Goal: Task Accomplishment & Management: Use online tool/utility

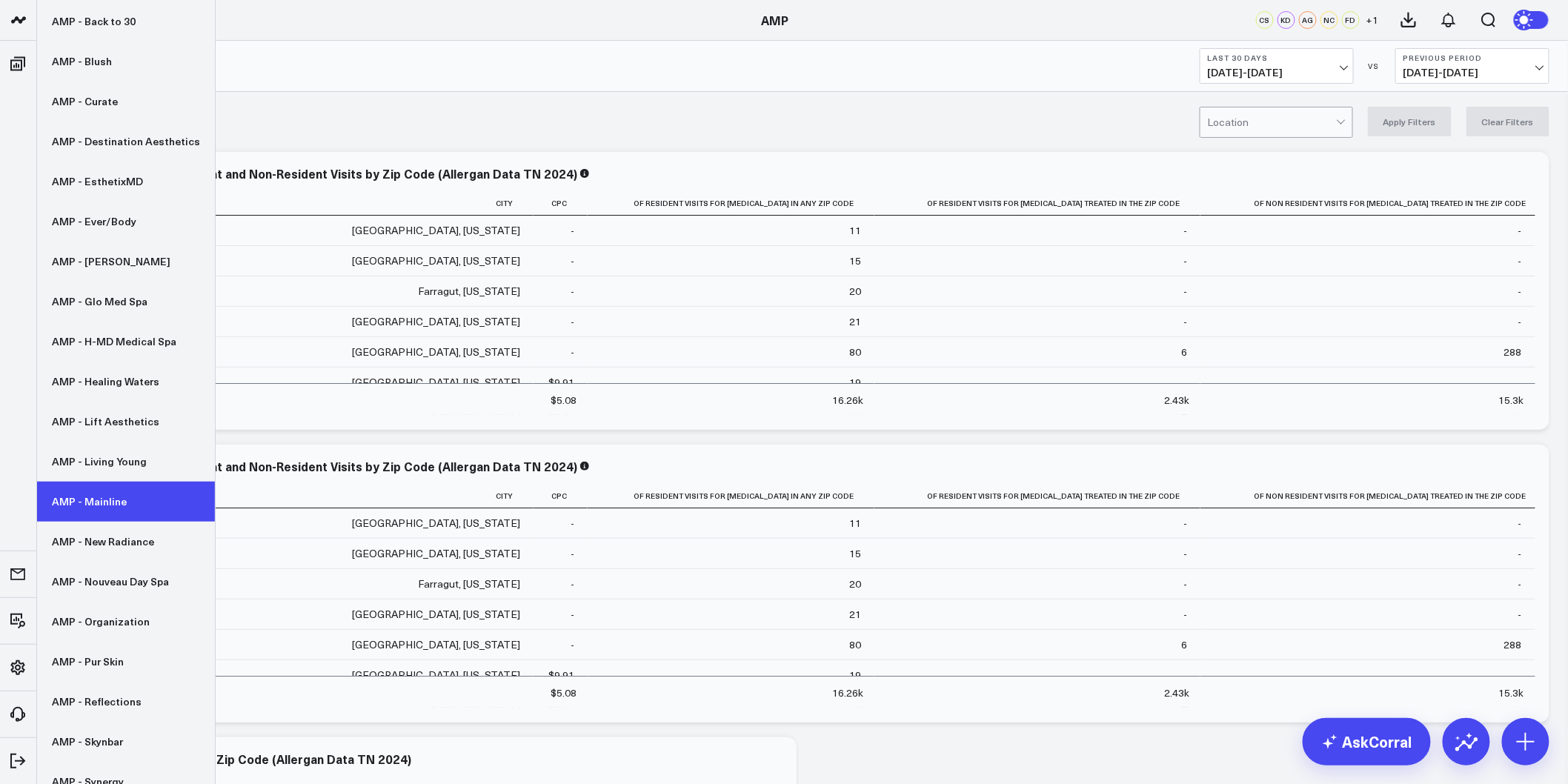
scroll to position [210, 0]
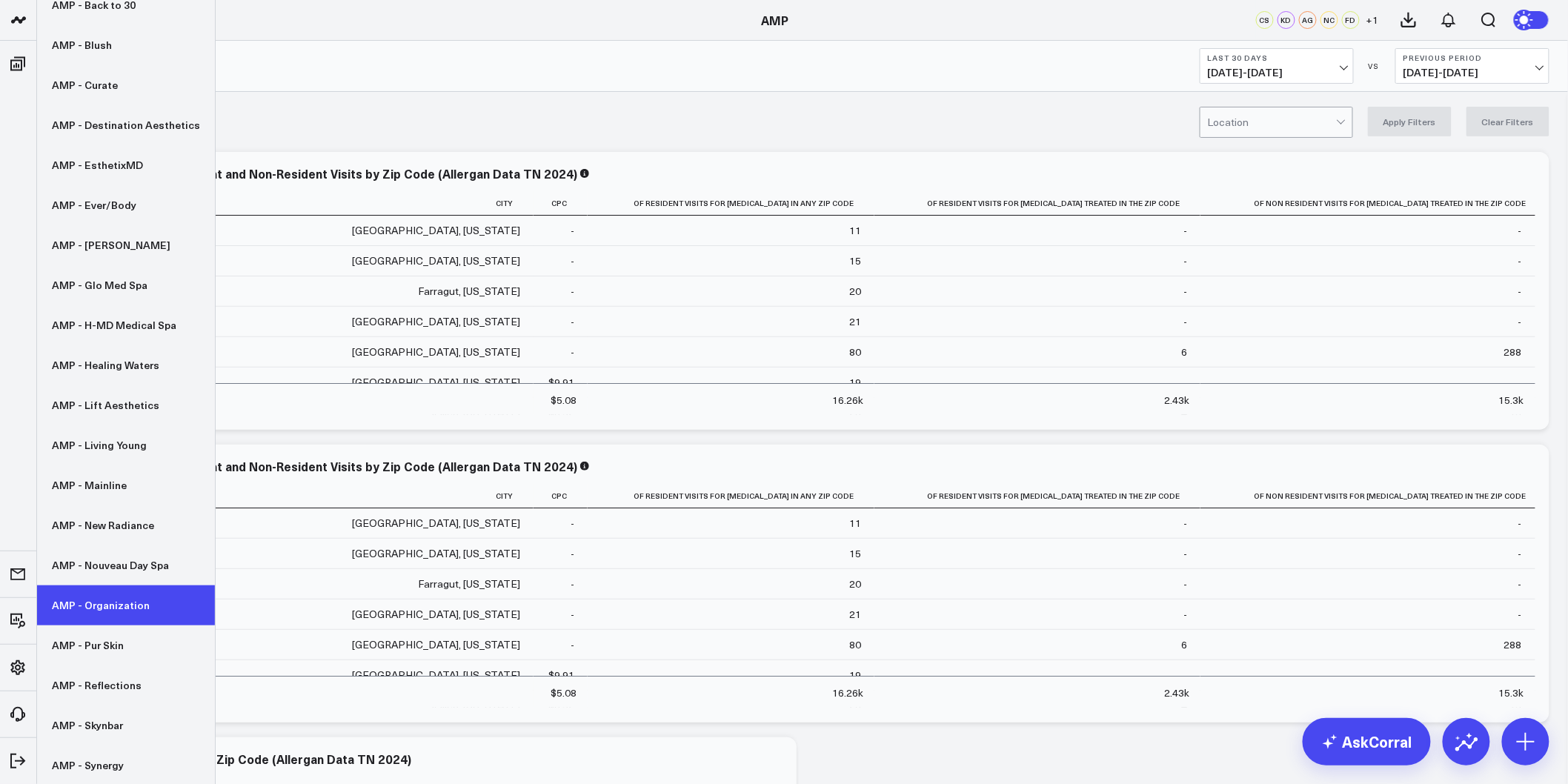
click at [110, 596] on link "AMP - Organization" at bounding box center [126, 605] width 178 height 40
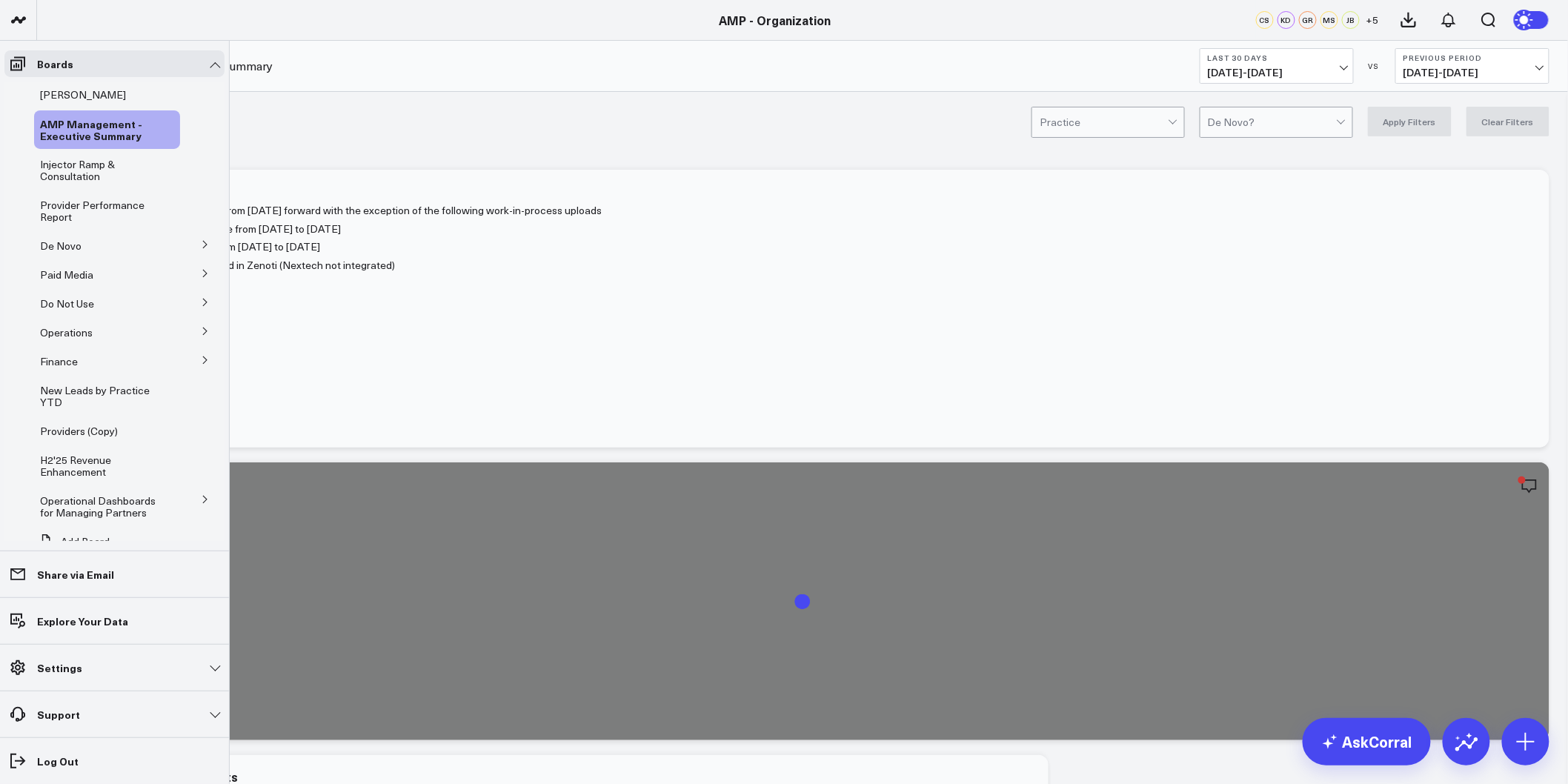
click at [186, 242] on button at bounding box center [205, 243] width 38 height 22
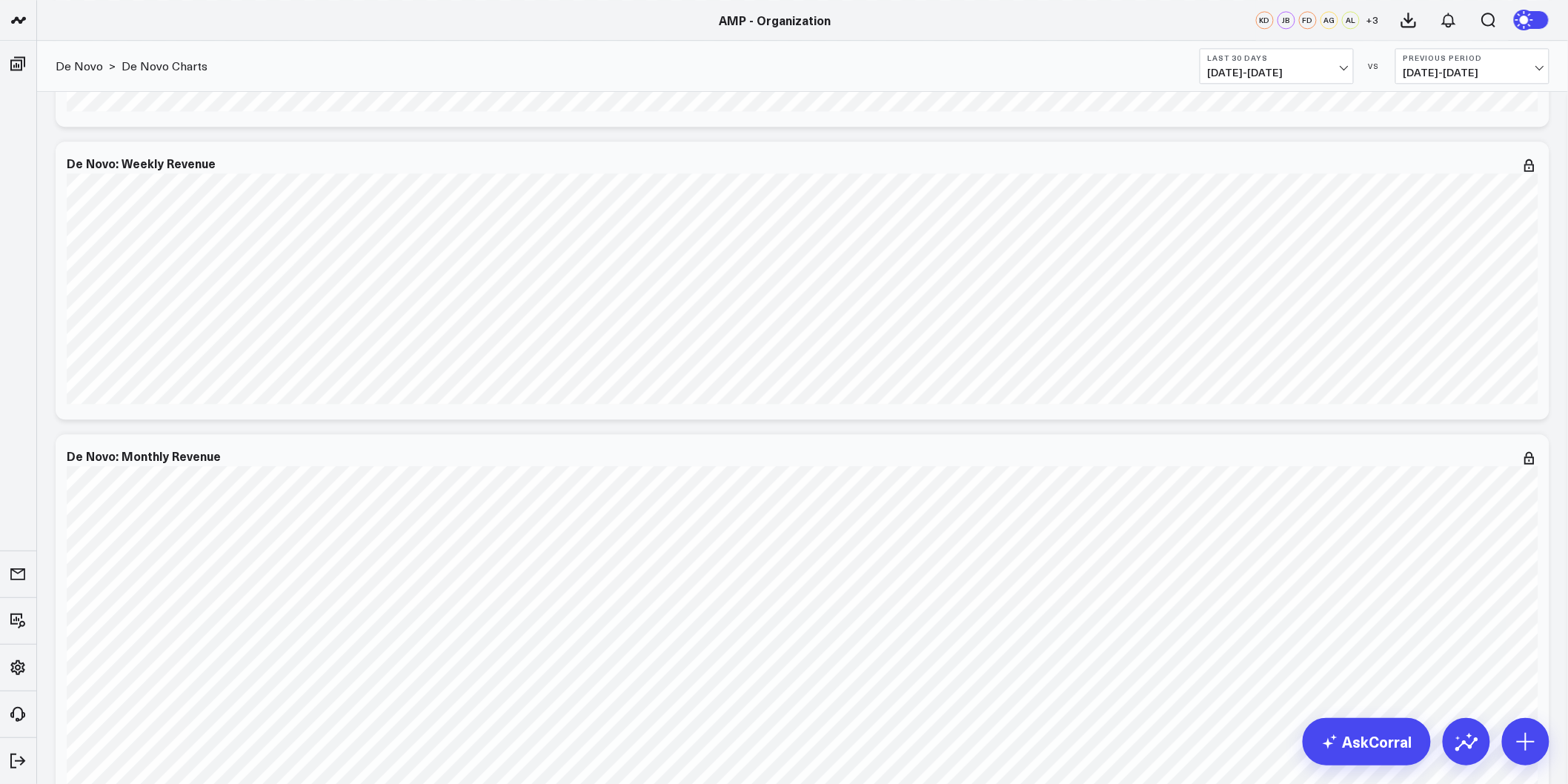
scroll to position [1482, 0]
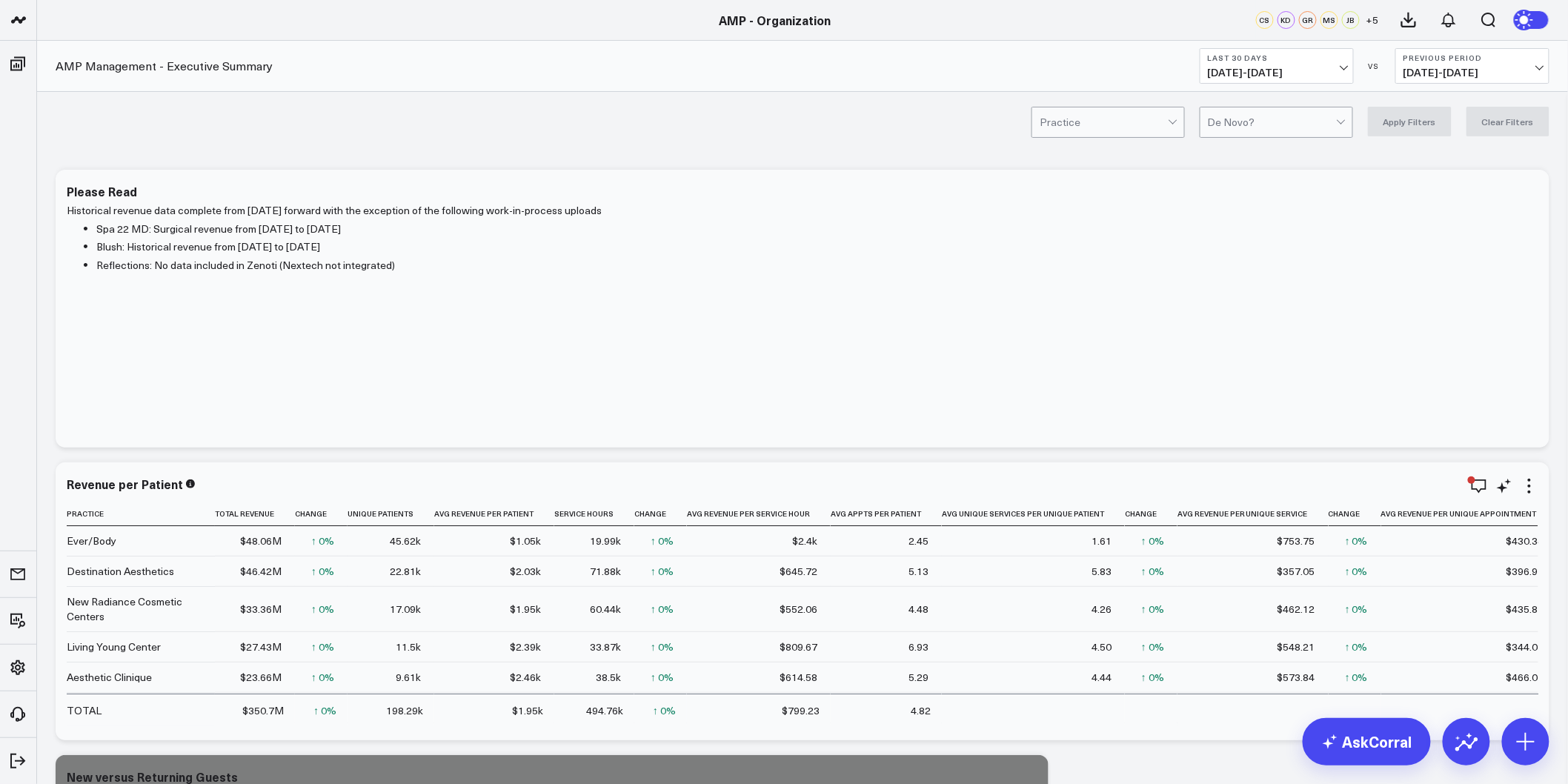
scroll to position [329, 0]
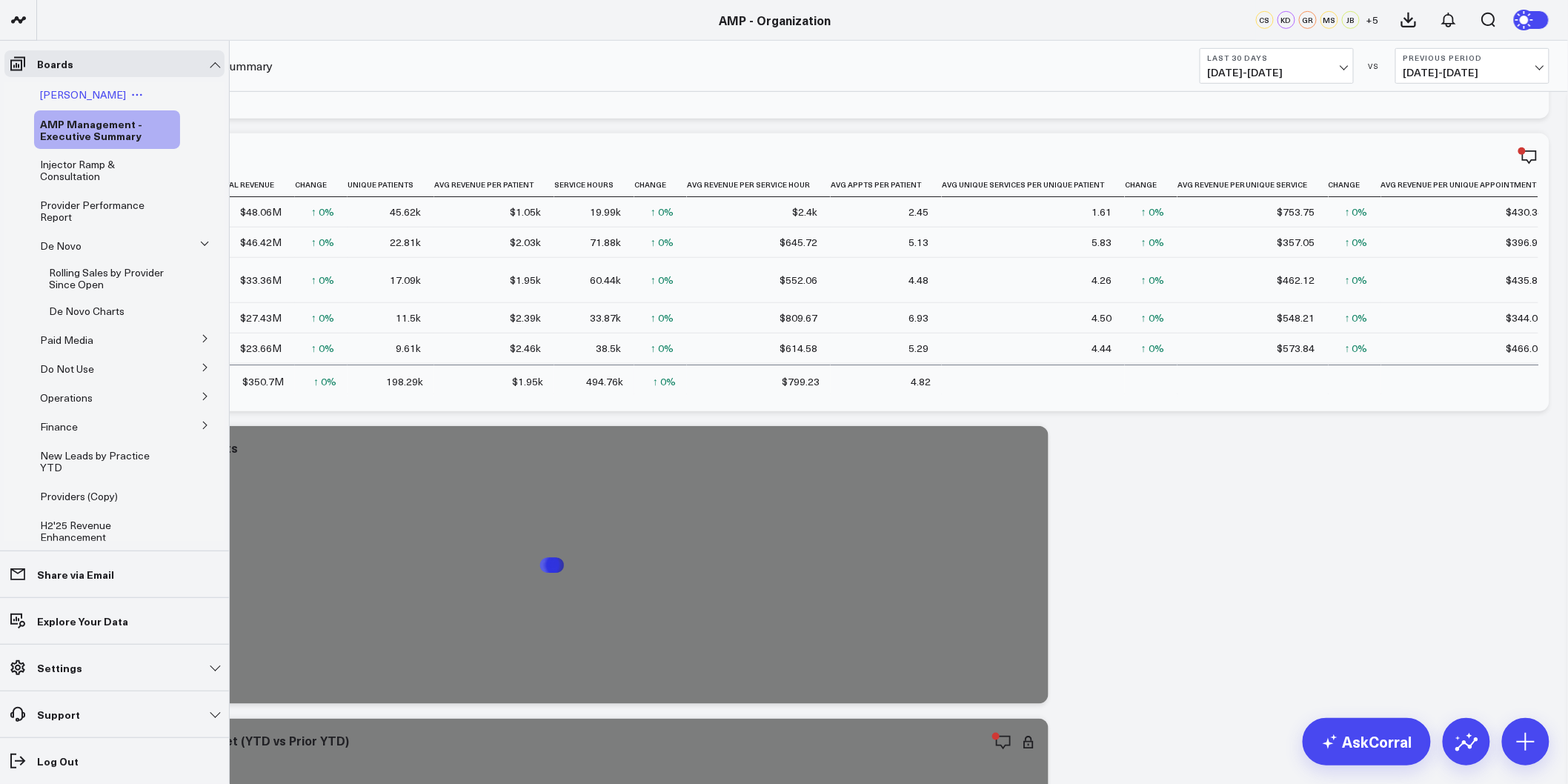
click at [71, 101] on div "[PERSON_NAME]" at bounding box center [107, 94] width 146 height 26
click at [71, 93] on span "[PERSON_NAME]" at bounding box center [83, 94] width 86 height 14
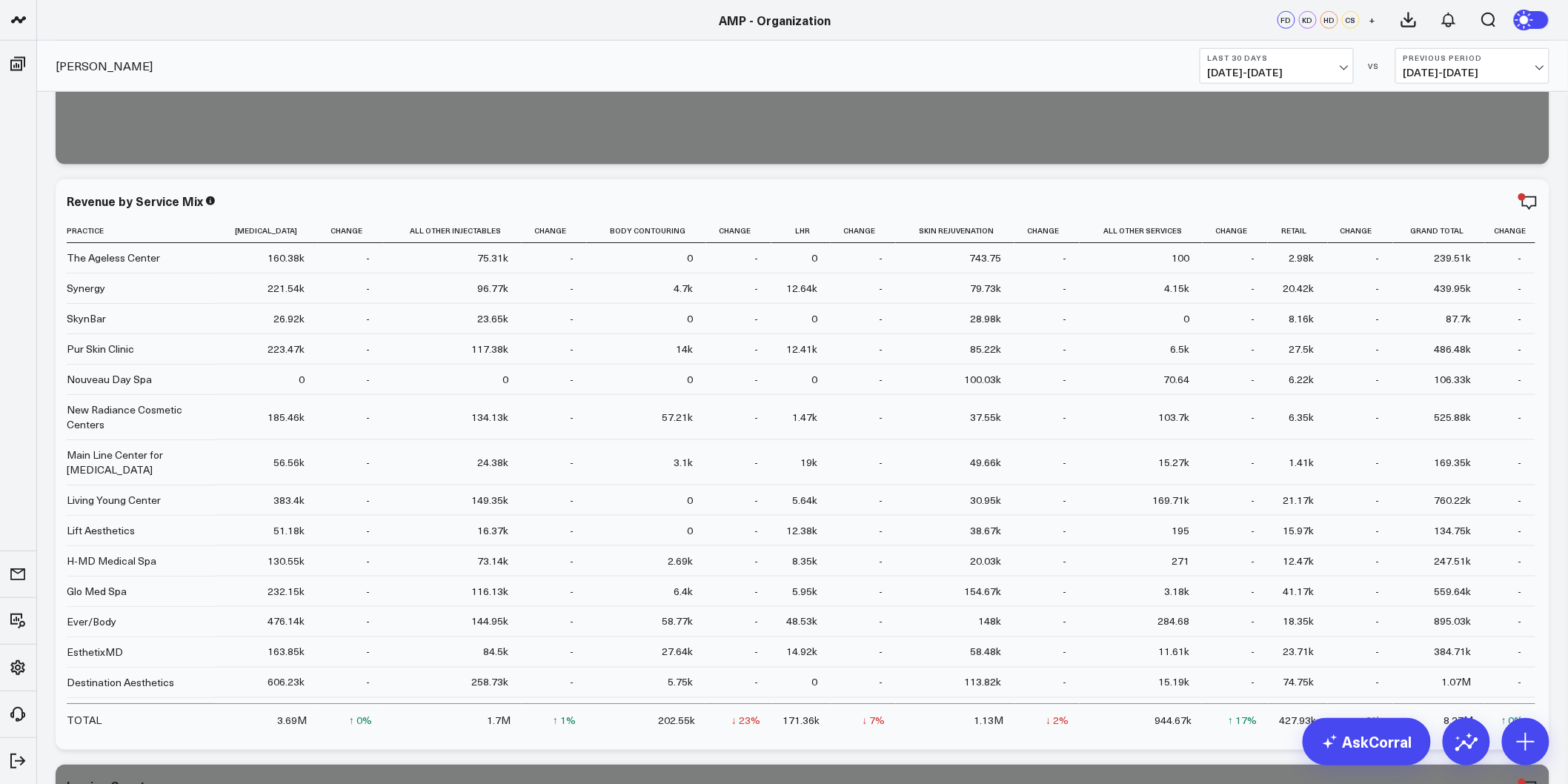
scroll to position [658, 0]
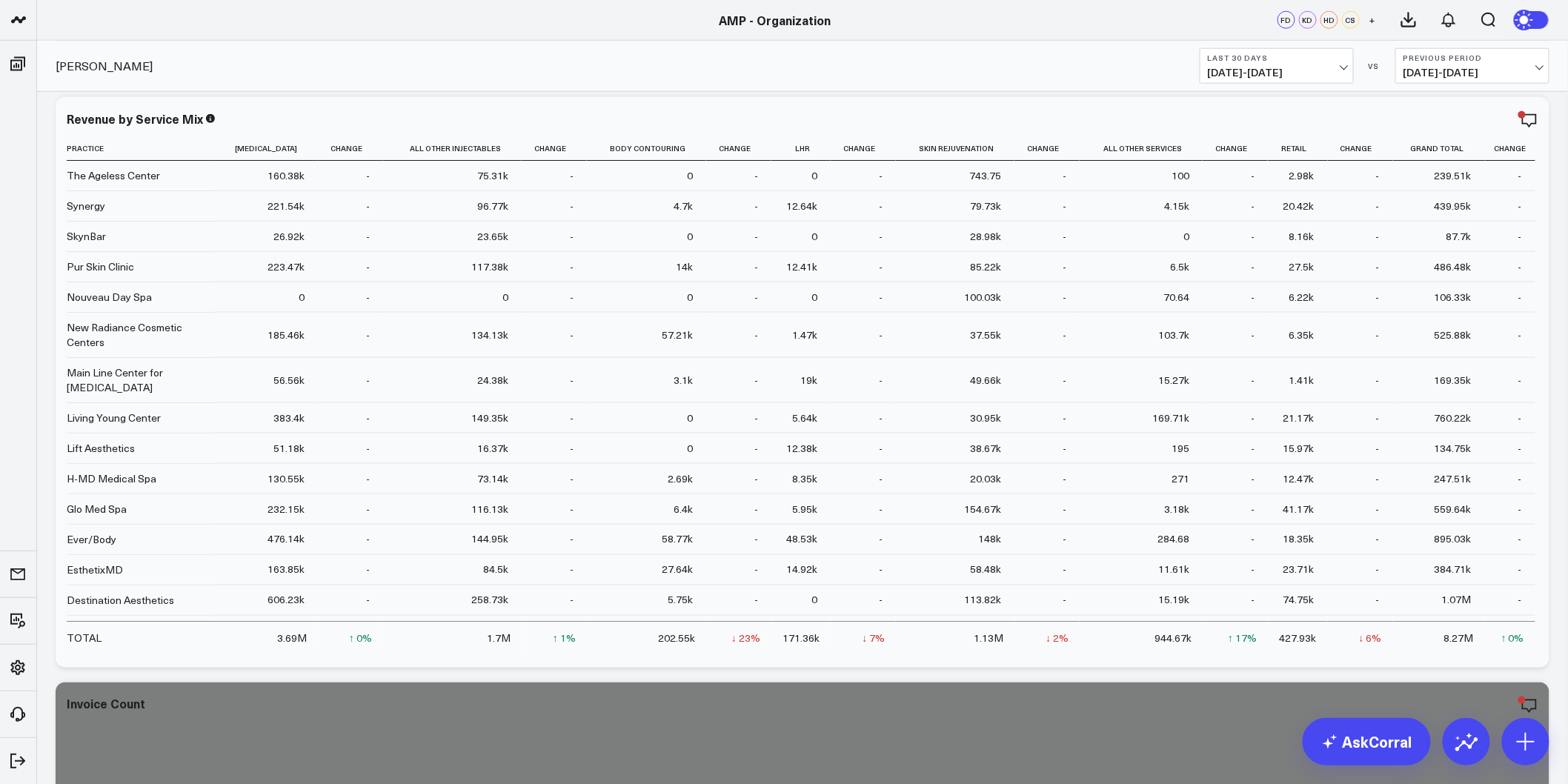
click at [1340, 63] on button "Last 30 Days 08/17/25 - 09/15/25" at bounding box center [1277, 66] width 154 height 35
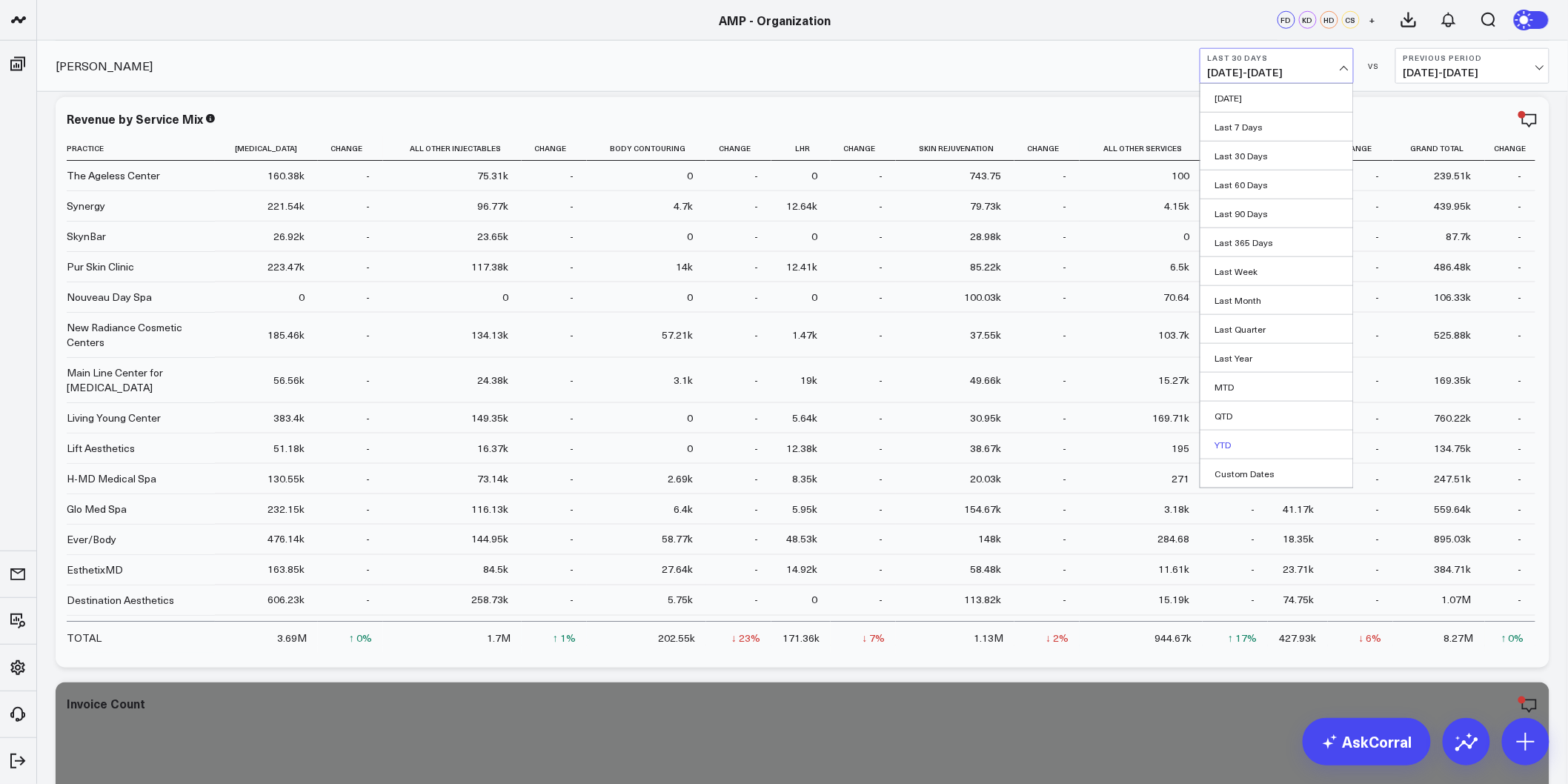
click at [1236, 439] on link "YTD" at bounding box center [1277, 444] width 153 height 28
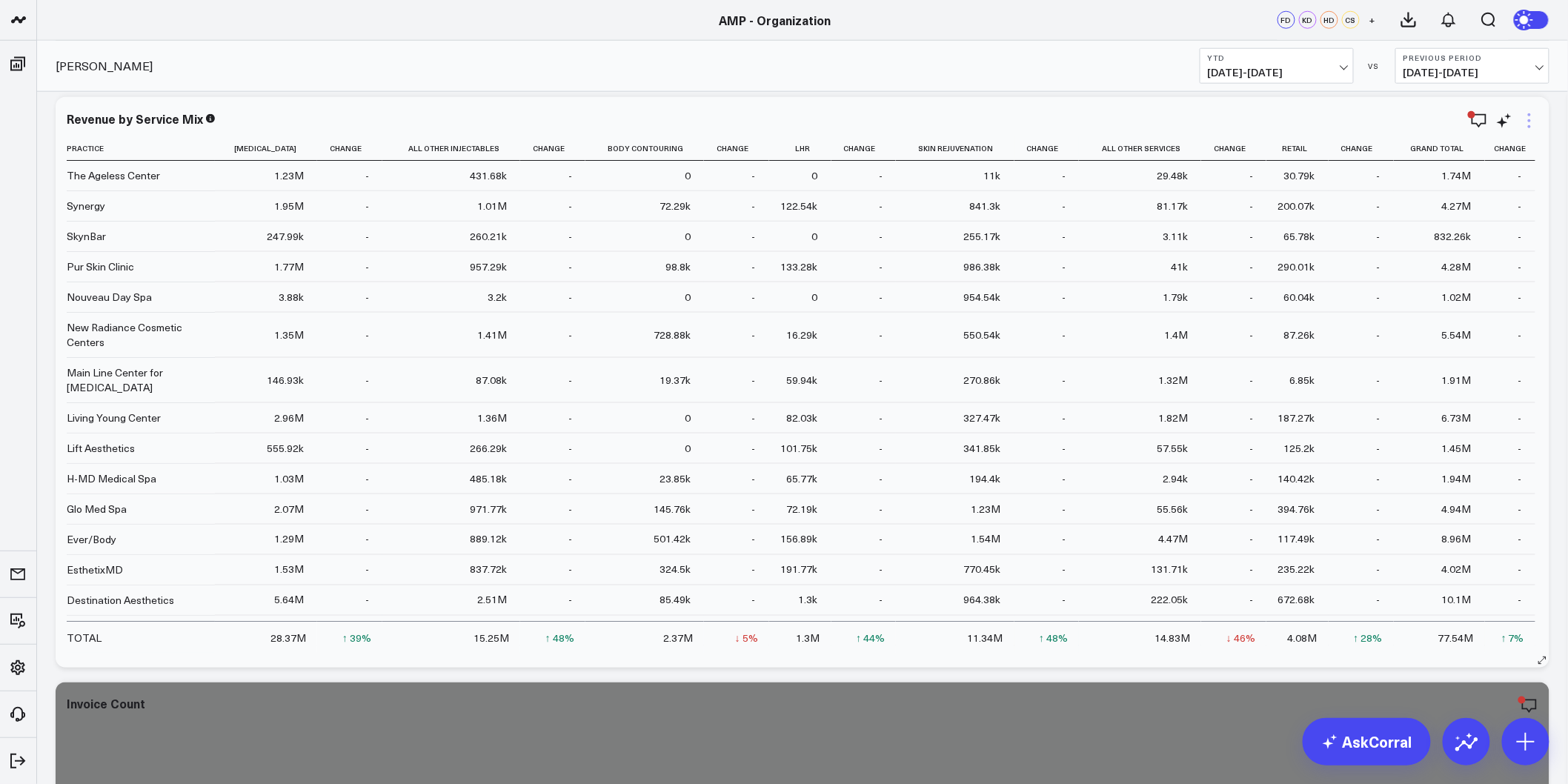
click at [1536, 122] on icon at bounding box center [1530, 121] width 18 height 18
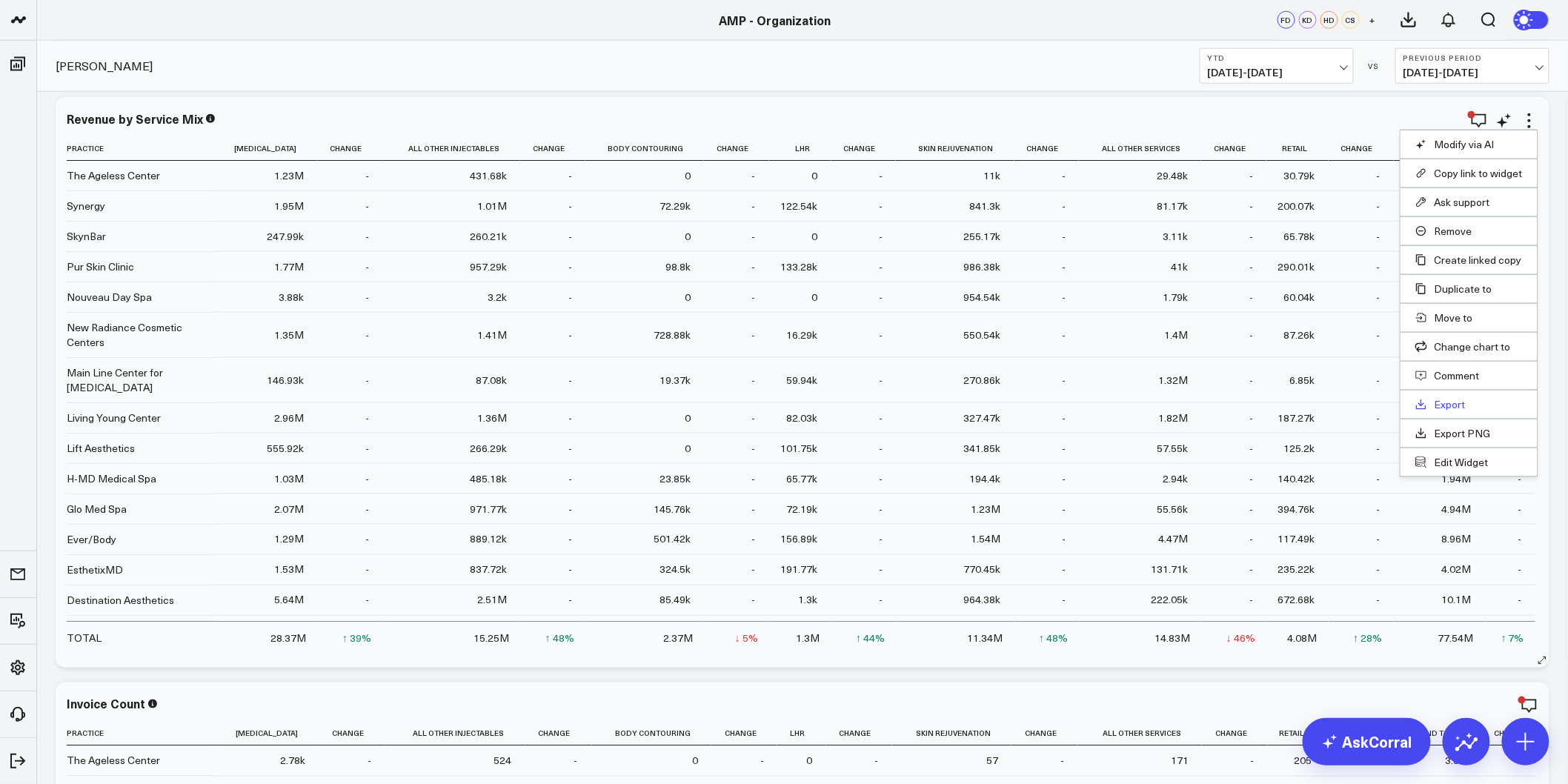
click at [1444, 408] on link "Export" at bounding box center [1469, 405] width 108 height 14
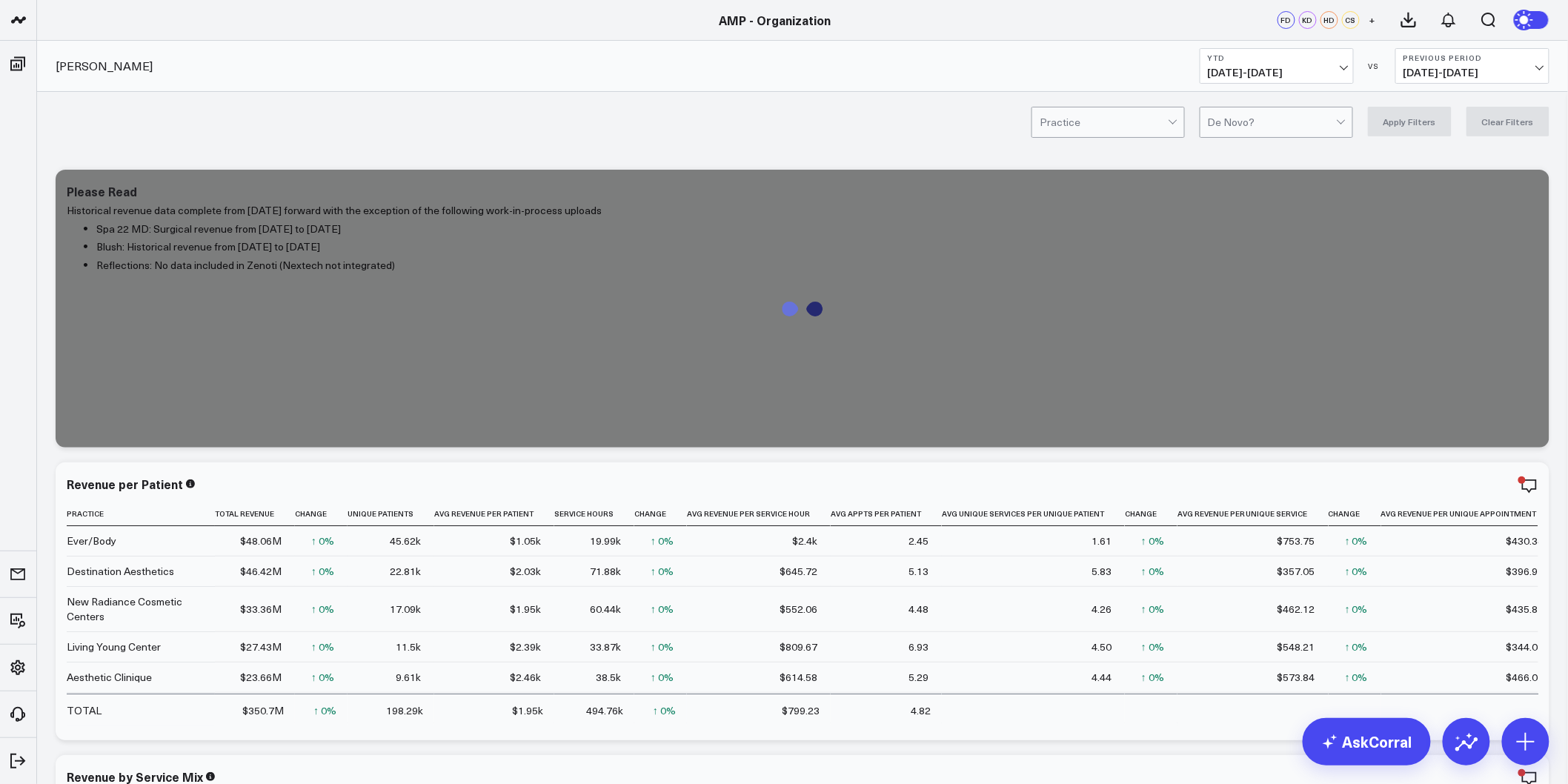
drag, startPoint x: 44, startPoint y: 383, endPoint x: 38, endPoint y: -72, distance: 455.0
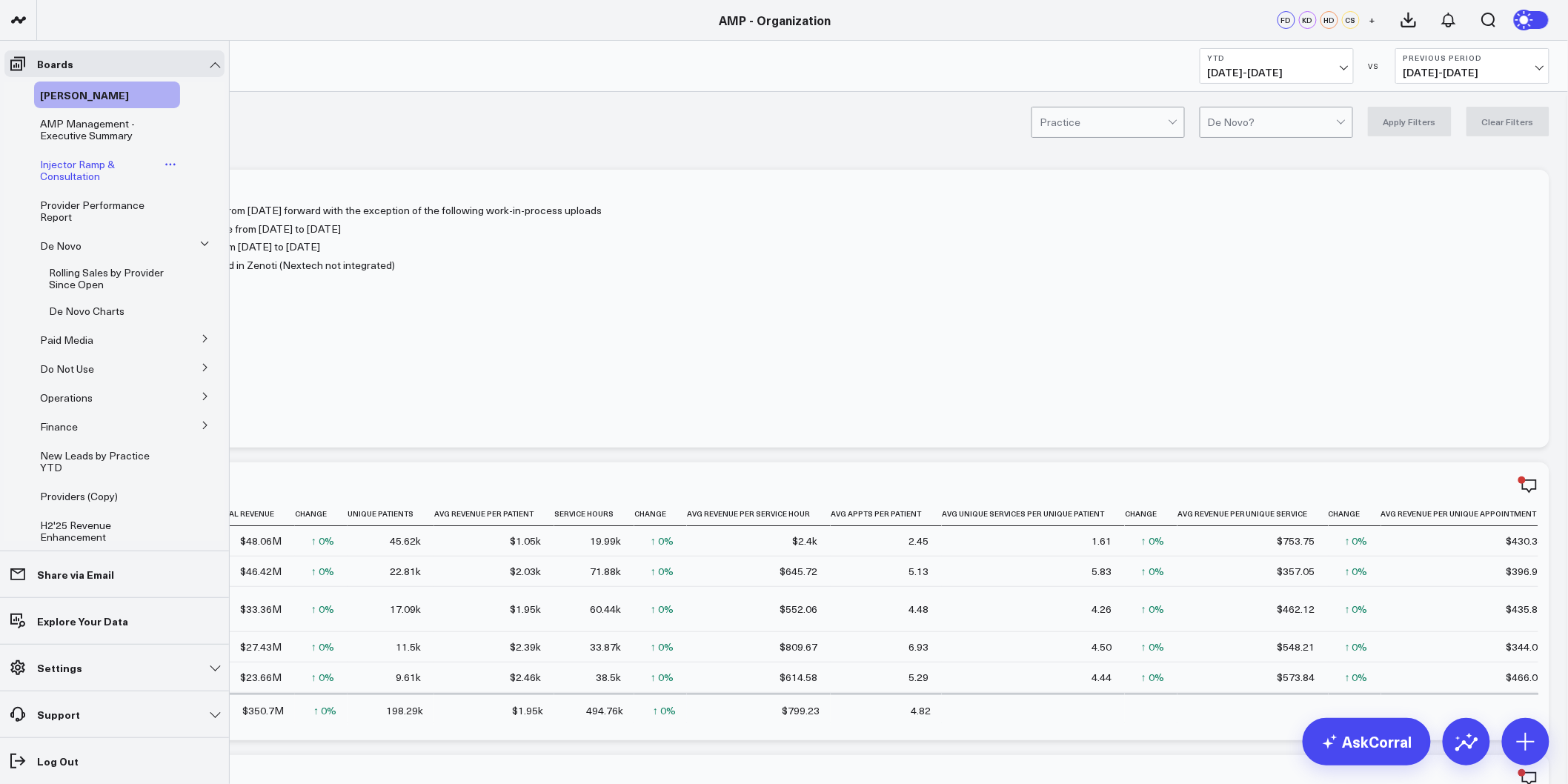
click at [64, 179] on span "Injector Ramp & Consultation" at bounding box center [77, 170] width 75 height 26
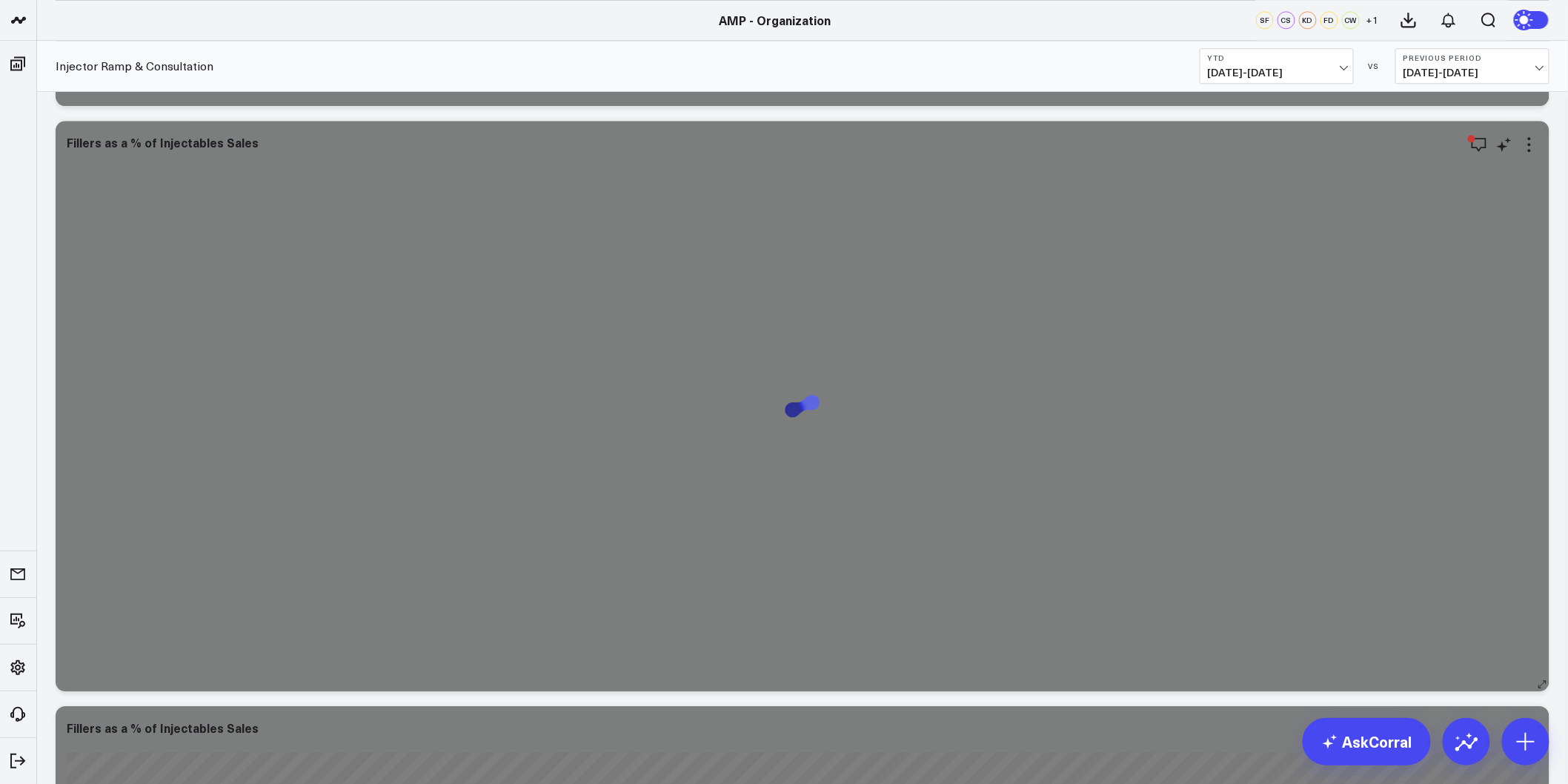
scroll to position [4350, 0]
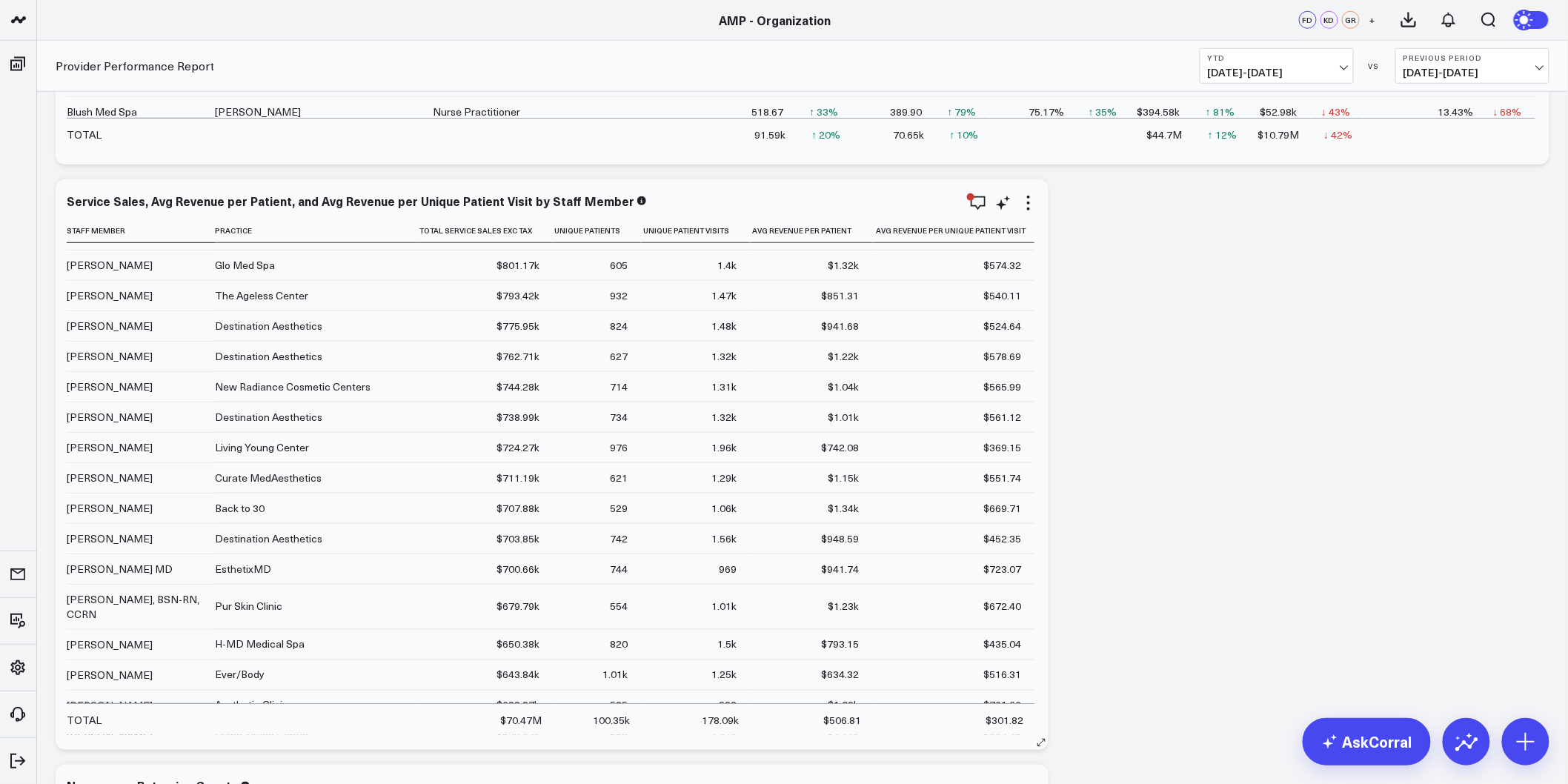
scroll to position [905, 0]
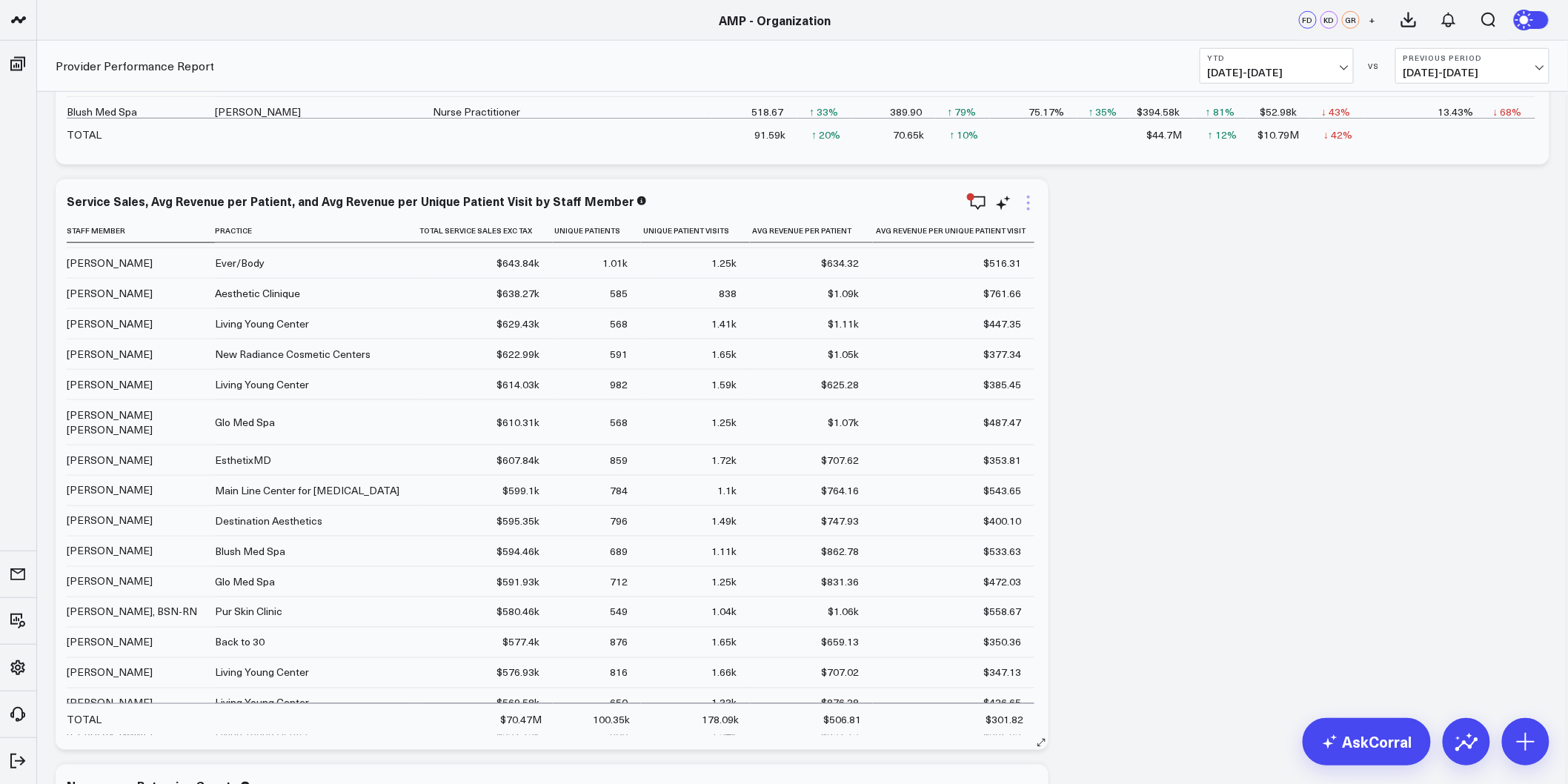
click at [1031, 201] on icon at bounding box center [1029, 204] width 18 height 18
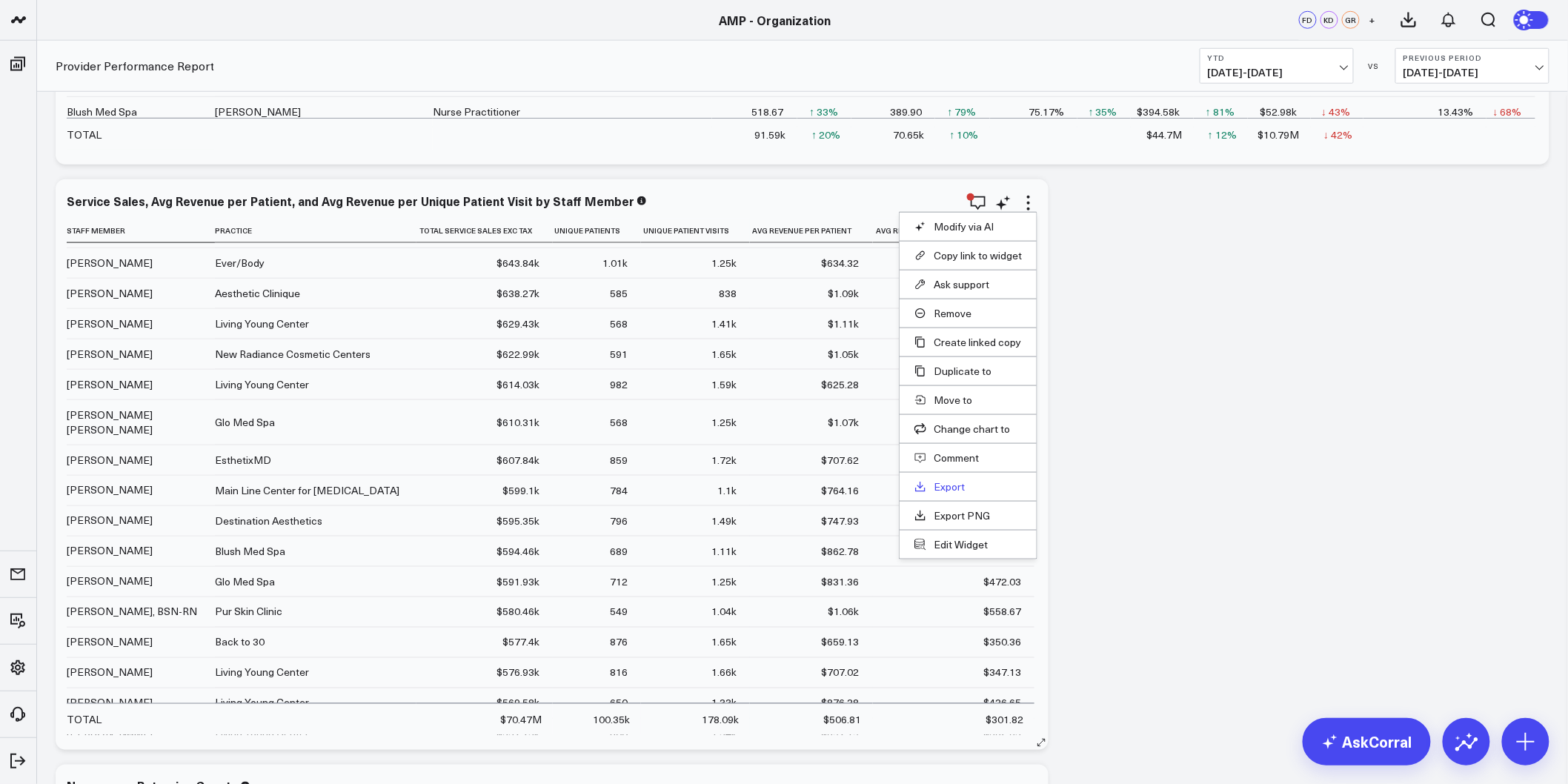
click at [950, 485] on link "Export" at bounding box center [968, 487] width 108 height 14
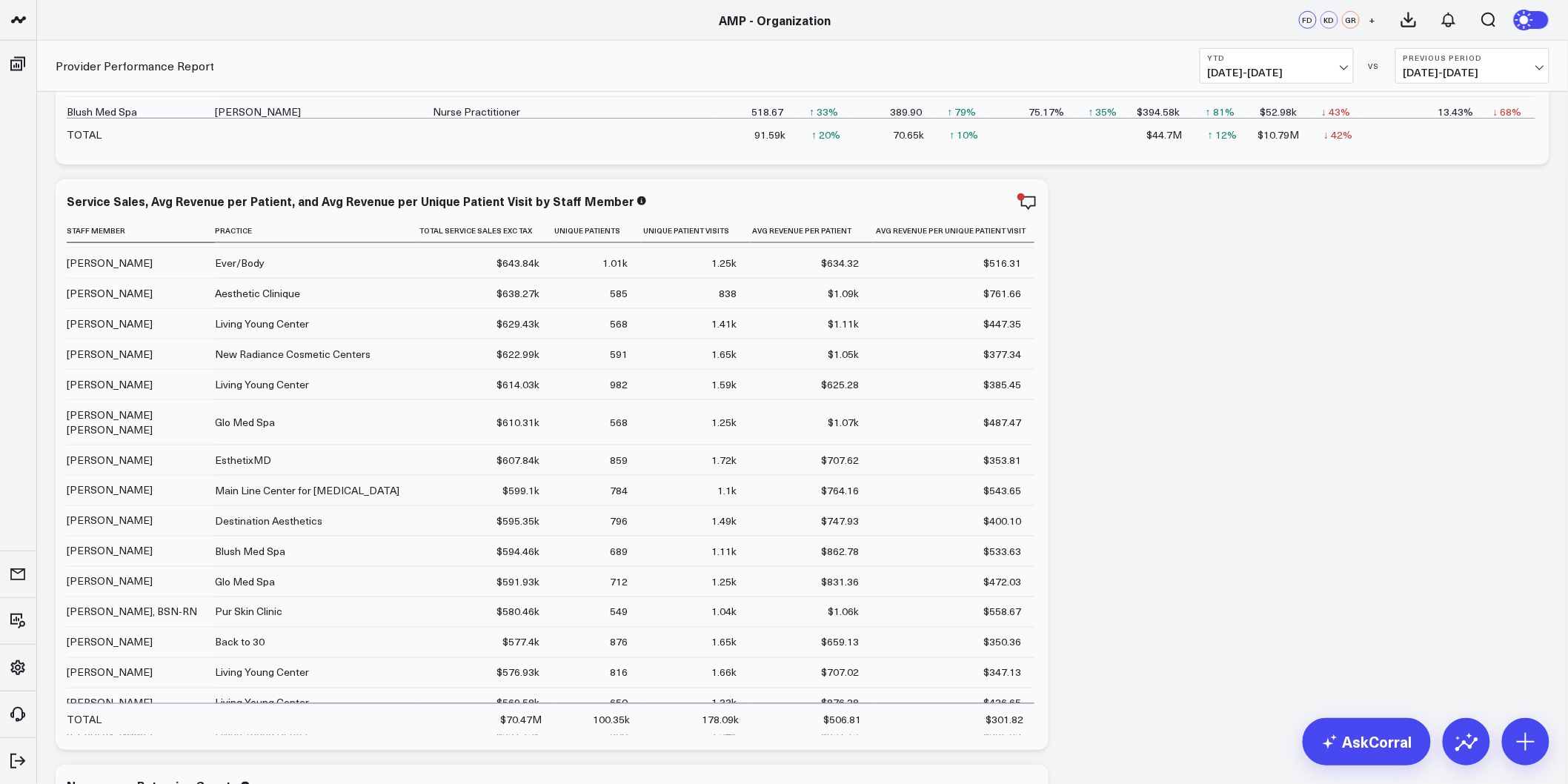
scroll to position [988, 0]
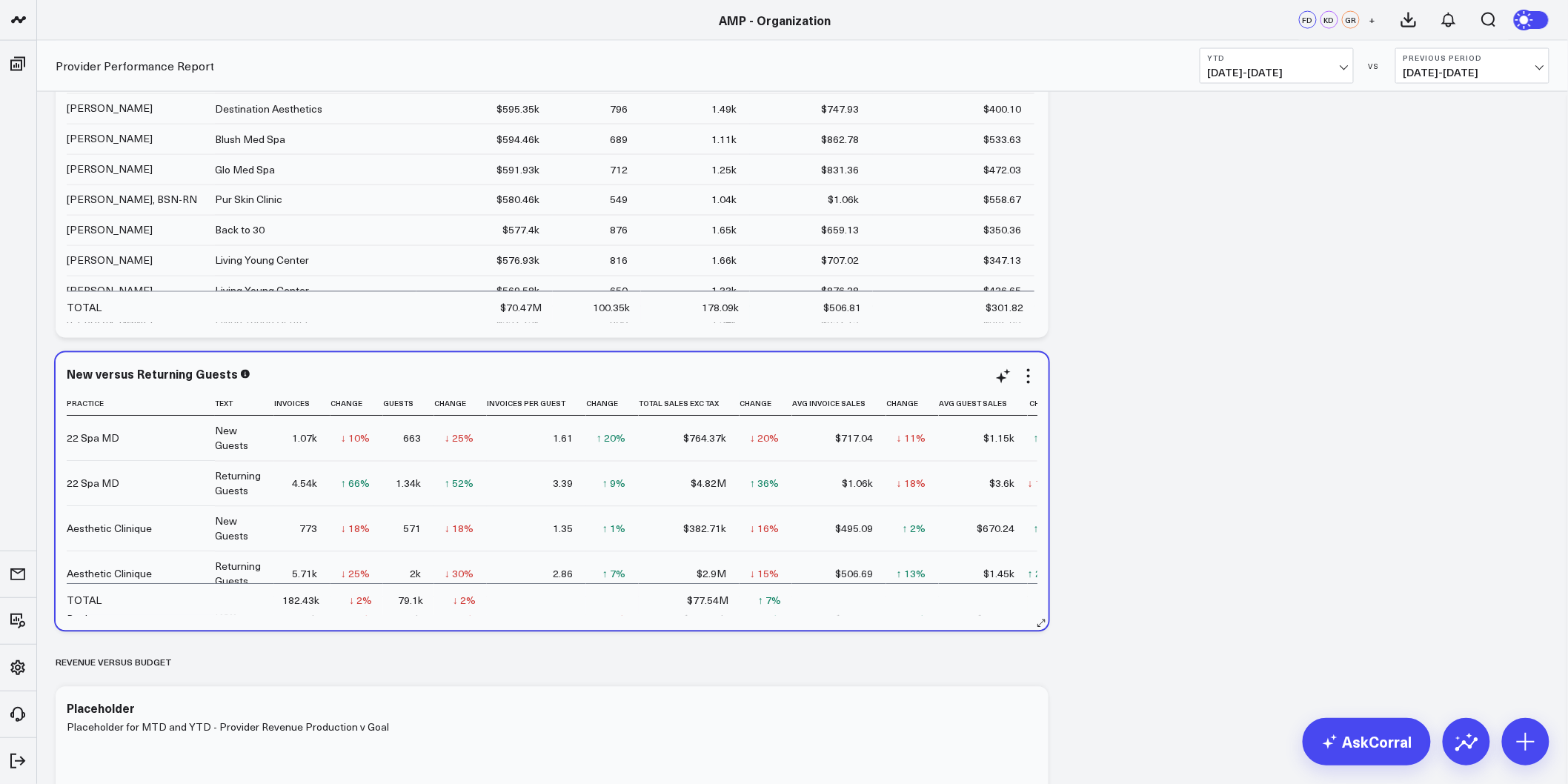
click at [917, 617] on div "New versus Returning Guests Practice Text Invoices Change Guests Change Invoice…" at bounding box center [552, 492] width 993 height 278
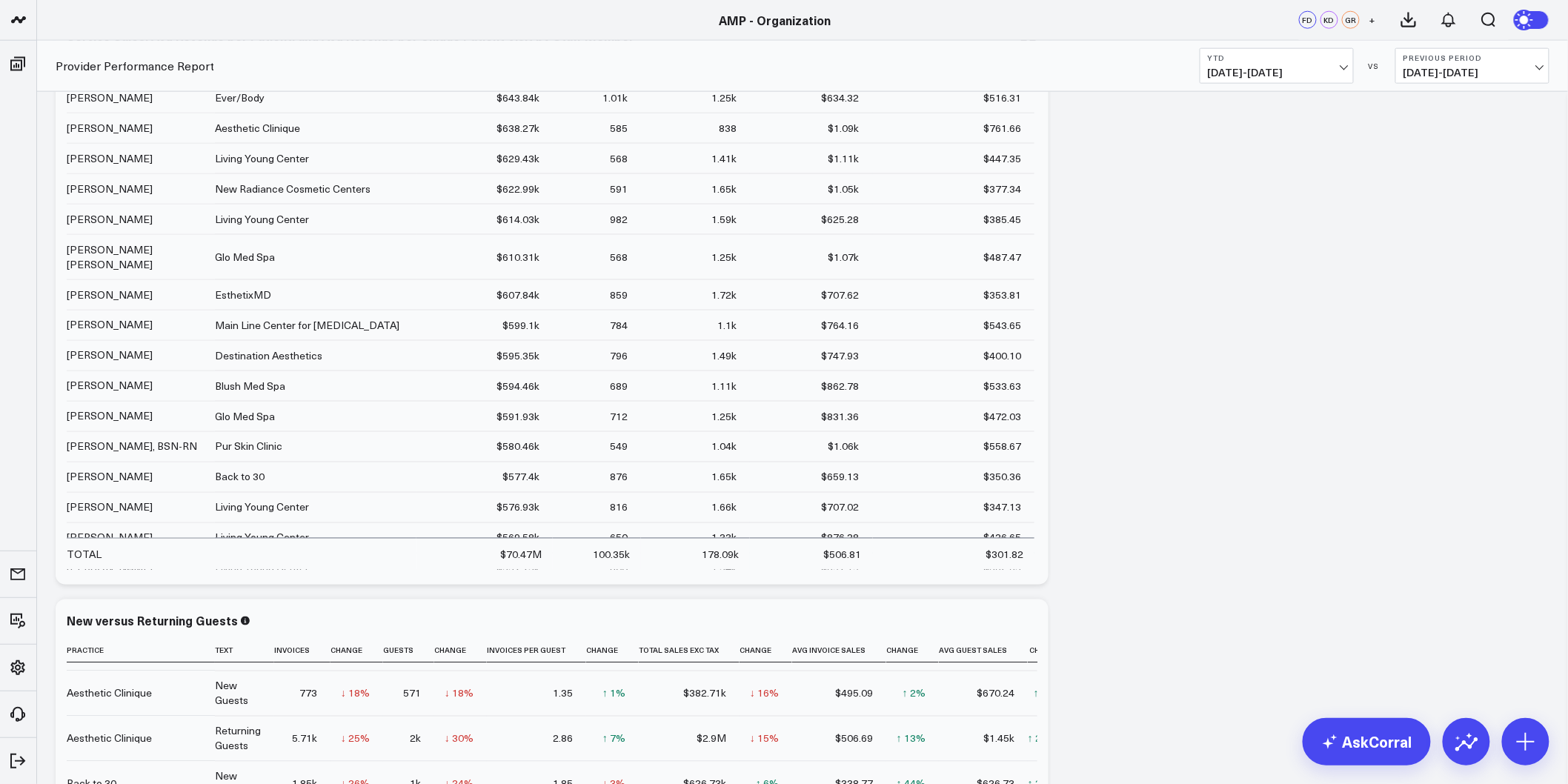
scroll to position [494, 0]
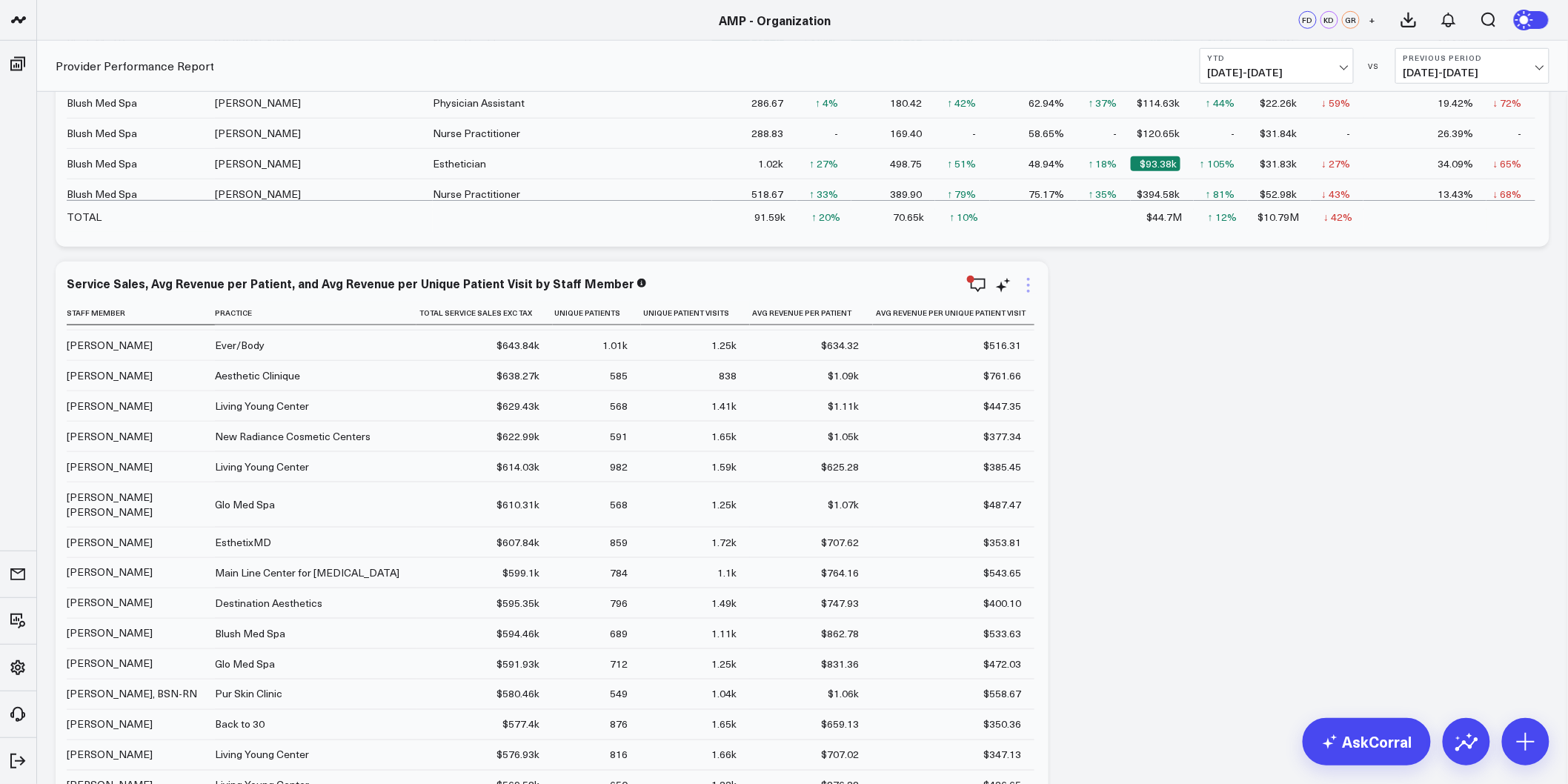
click at [1026, 280] on icon at bounding box center [1029, 286] width 18 height 18
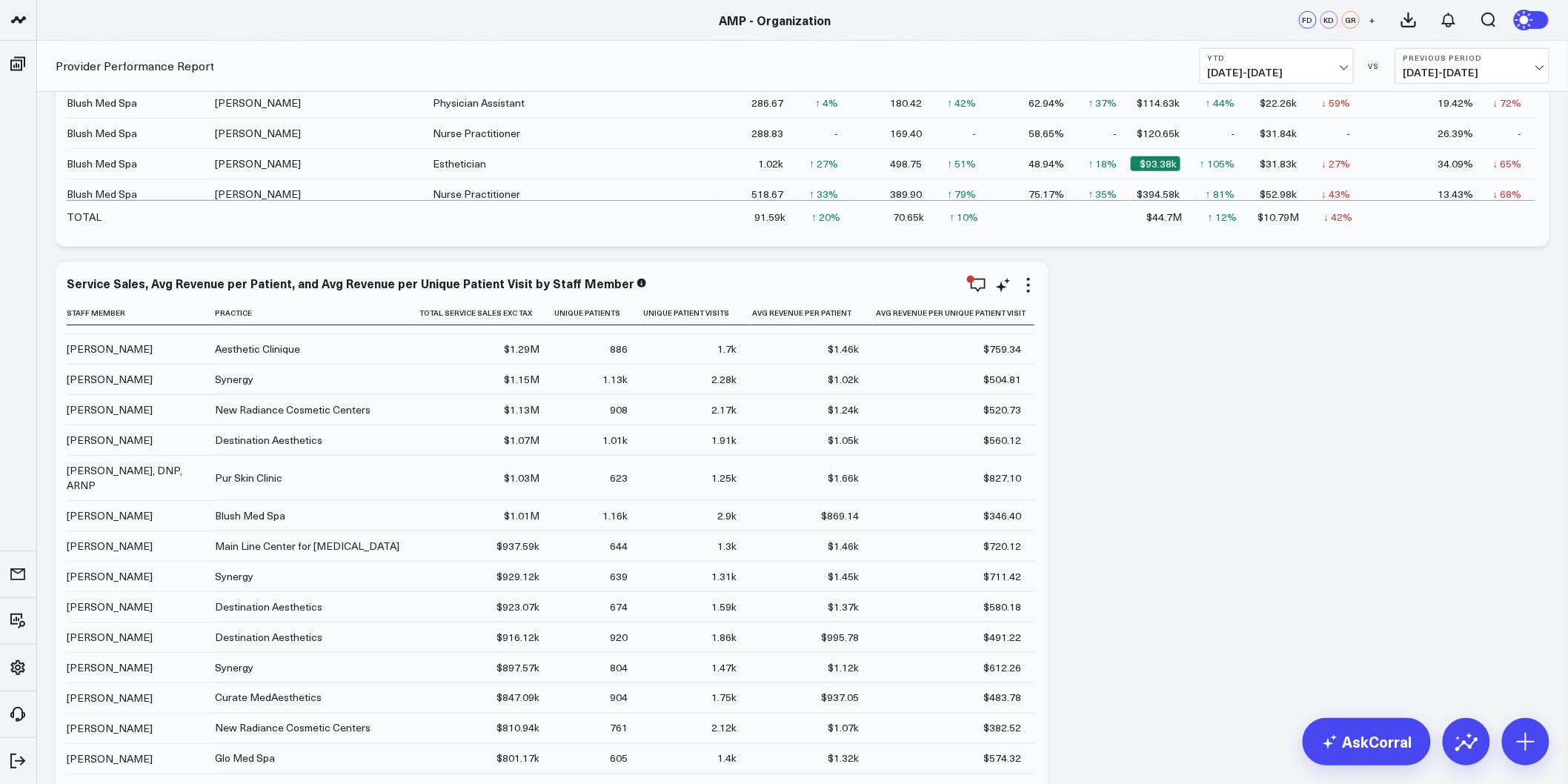
scroll to position [0, 0]
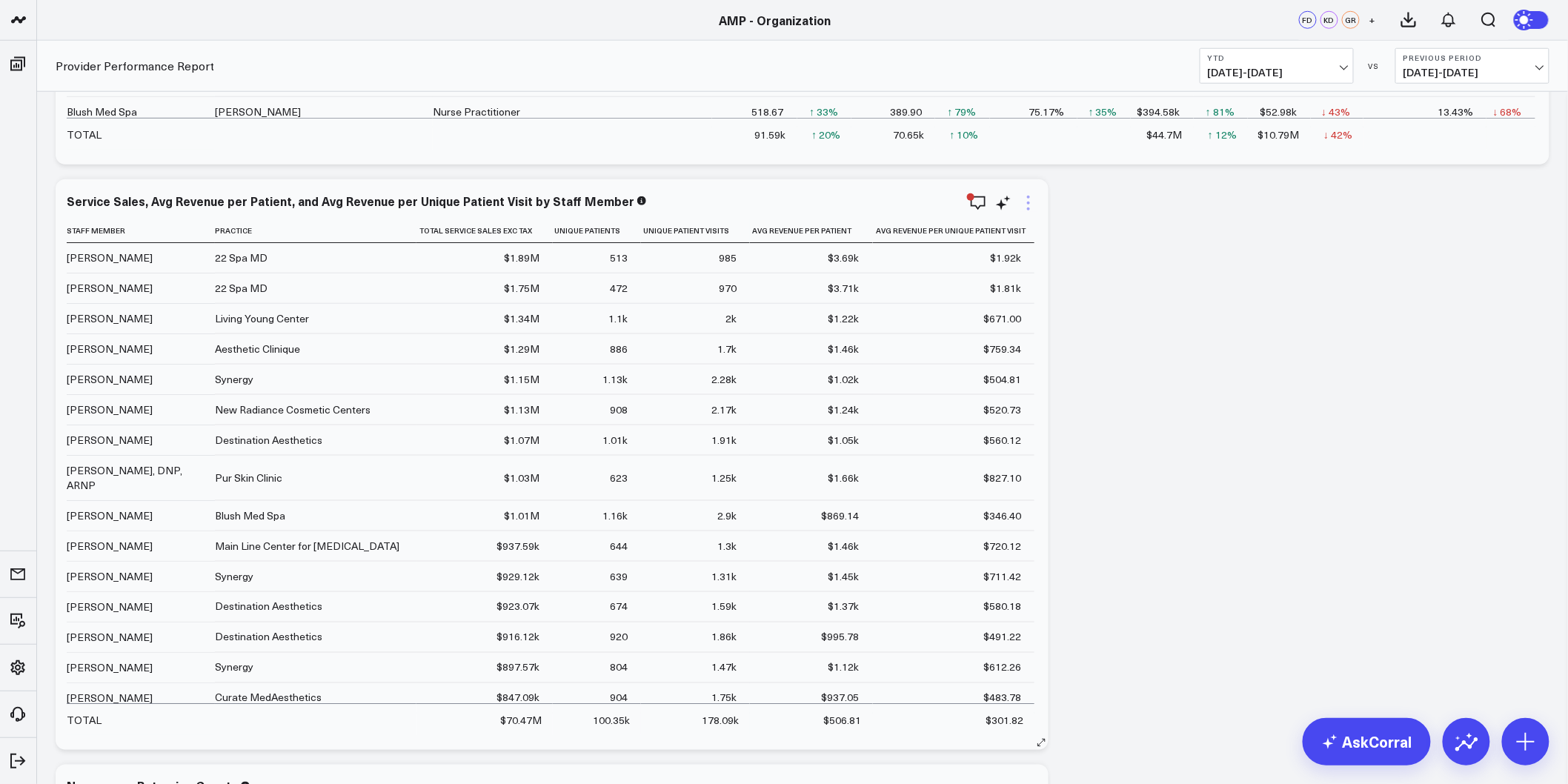
click at [1024, 205] on icon at bounding box center [1029, 204] width 18 height 18
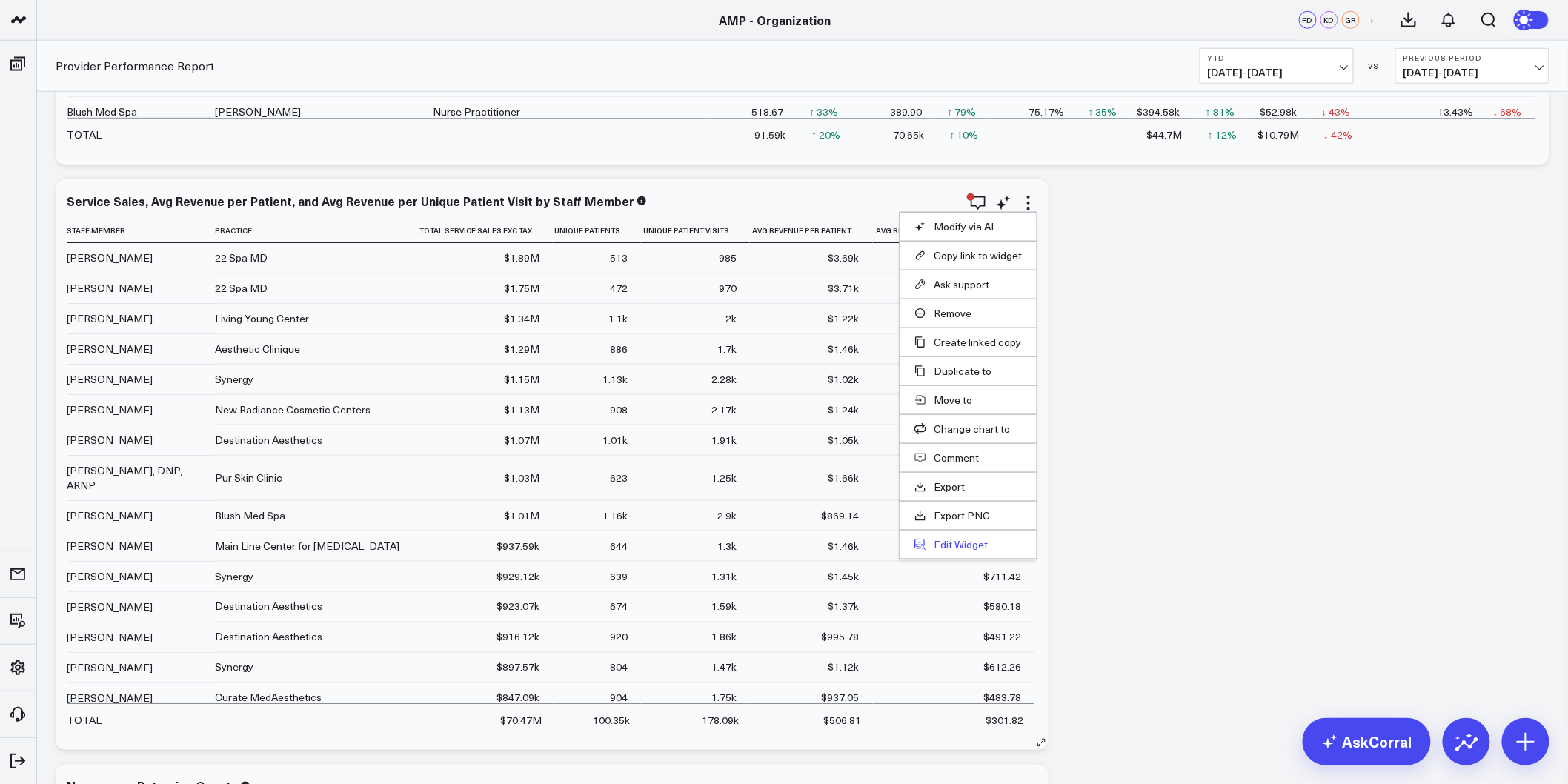
click at [963, 543] on button "Edit Widget" at bounding box center [968, 545] width 108 height 14
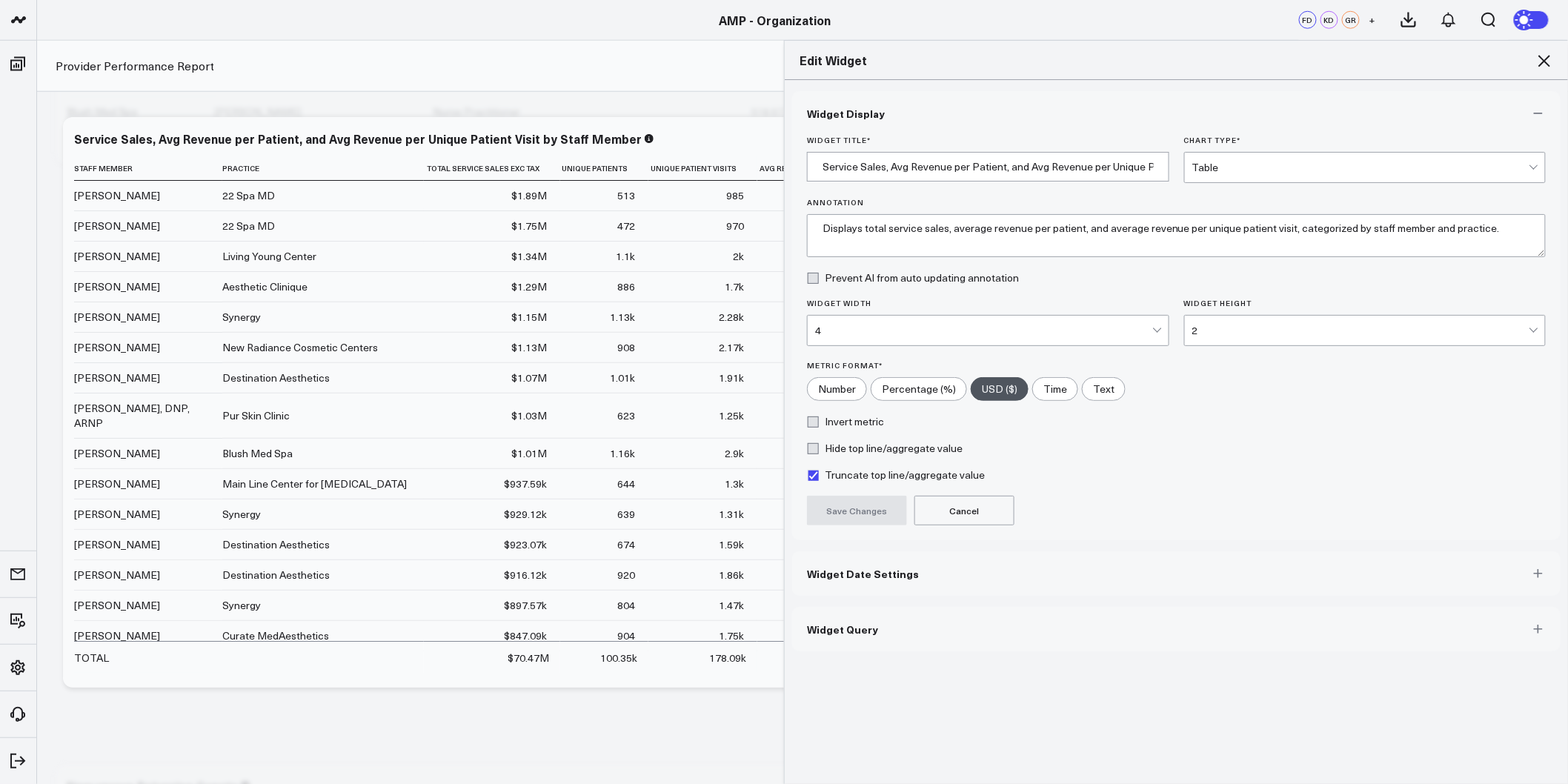
click at [898, 584] on button "Widget Date Settings" at bounding box center [1177, 573] width 769 height 44
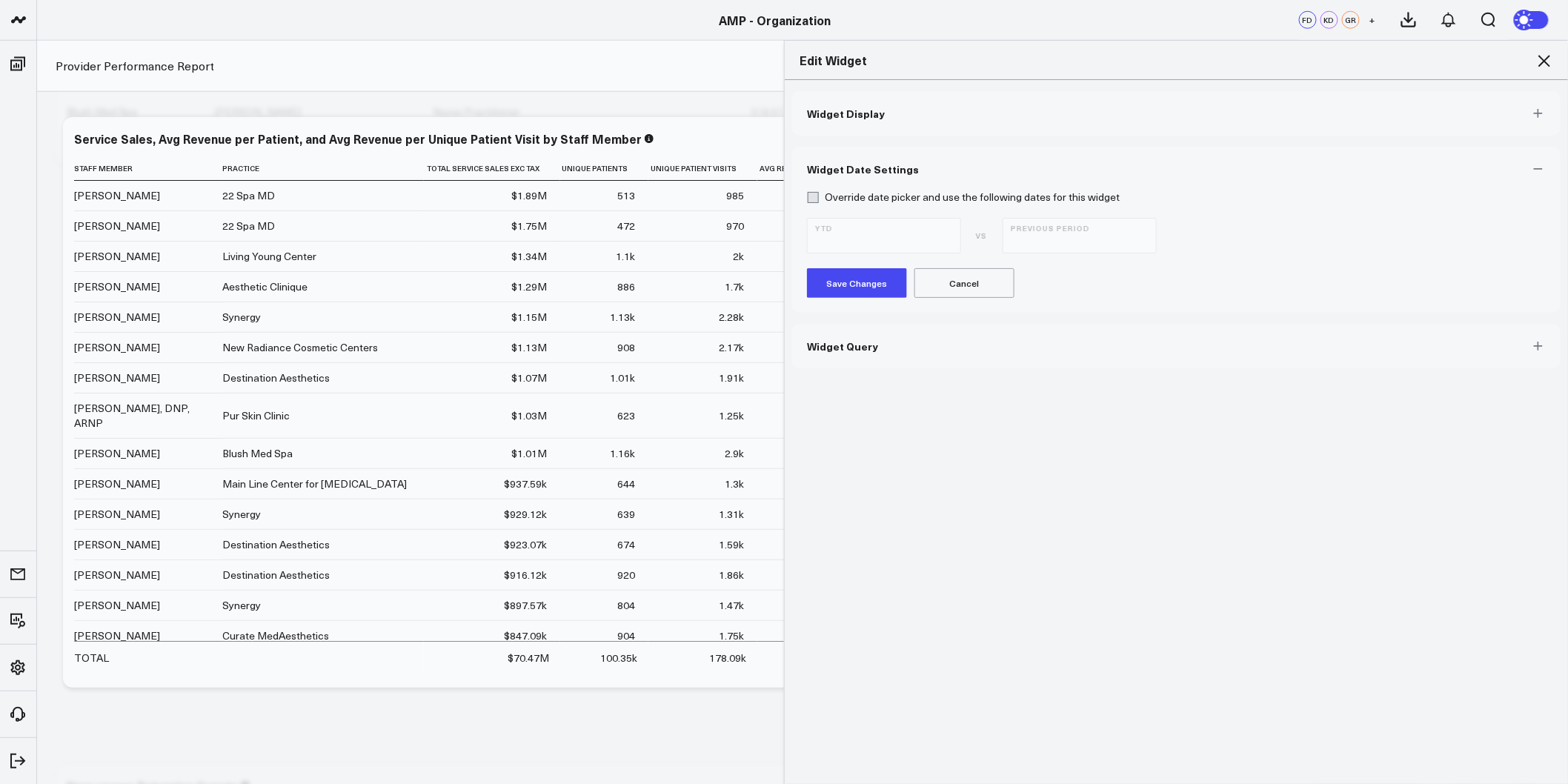
click at [877, 356] on button "Widget Query" at bounding box center [1177, 346] width 769 height 44
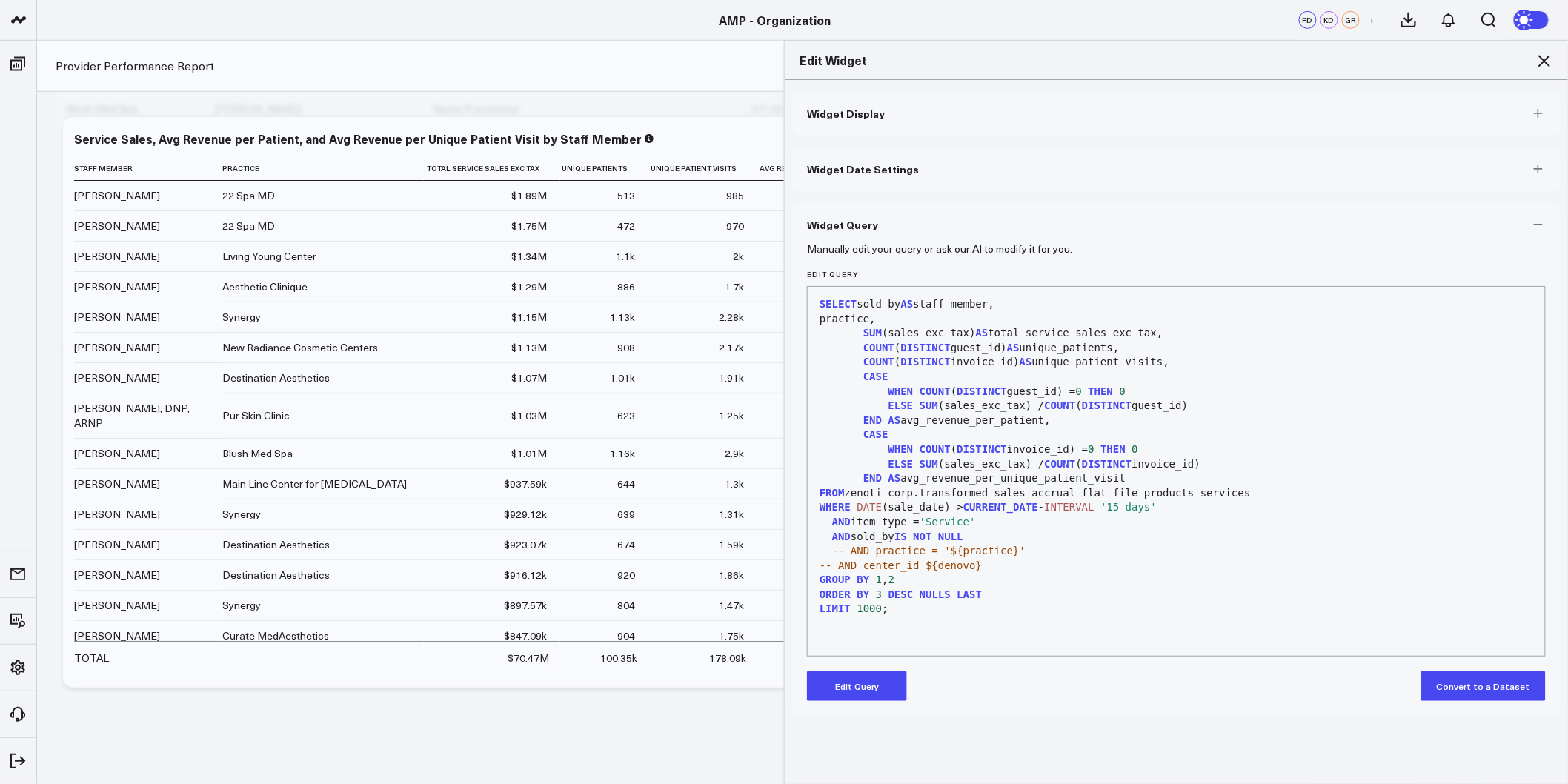
scroll to position [329, 0]
click at [1542, 61] on icon at bounding box center [1545, 61] width 18 height 18
